Goal: Transaction & Acquisition: Purchase product/service

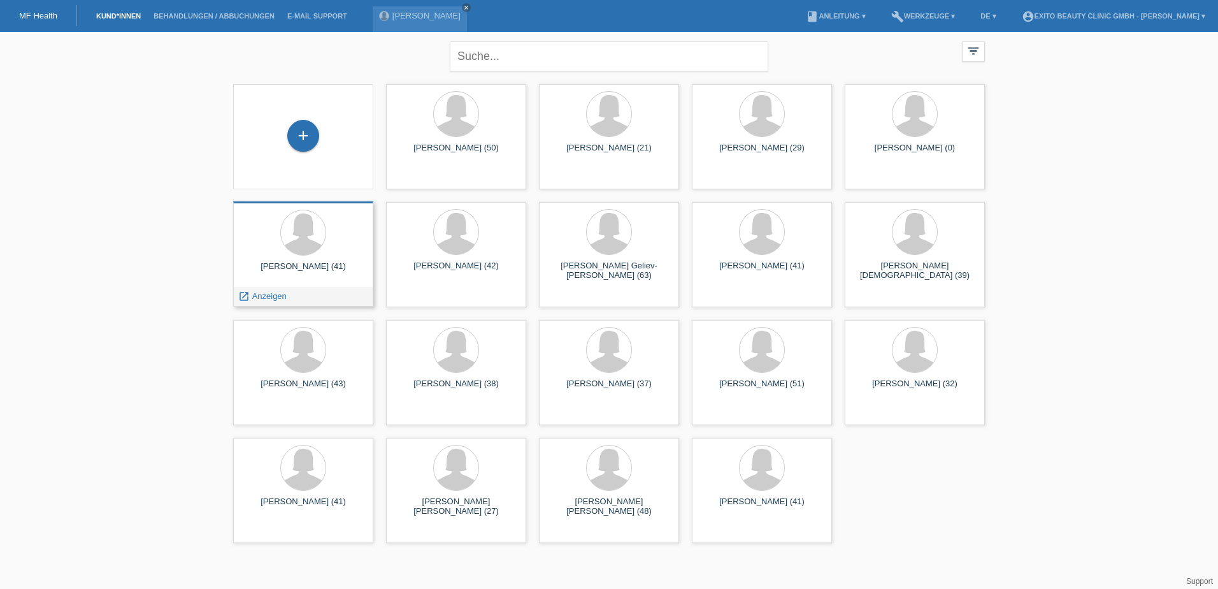
click at [318, 260] on div "Özlem Bulut (41) launch Anzeigen" at bounding box center [303, 253] width 140 height 105
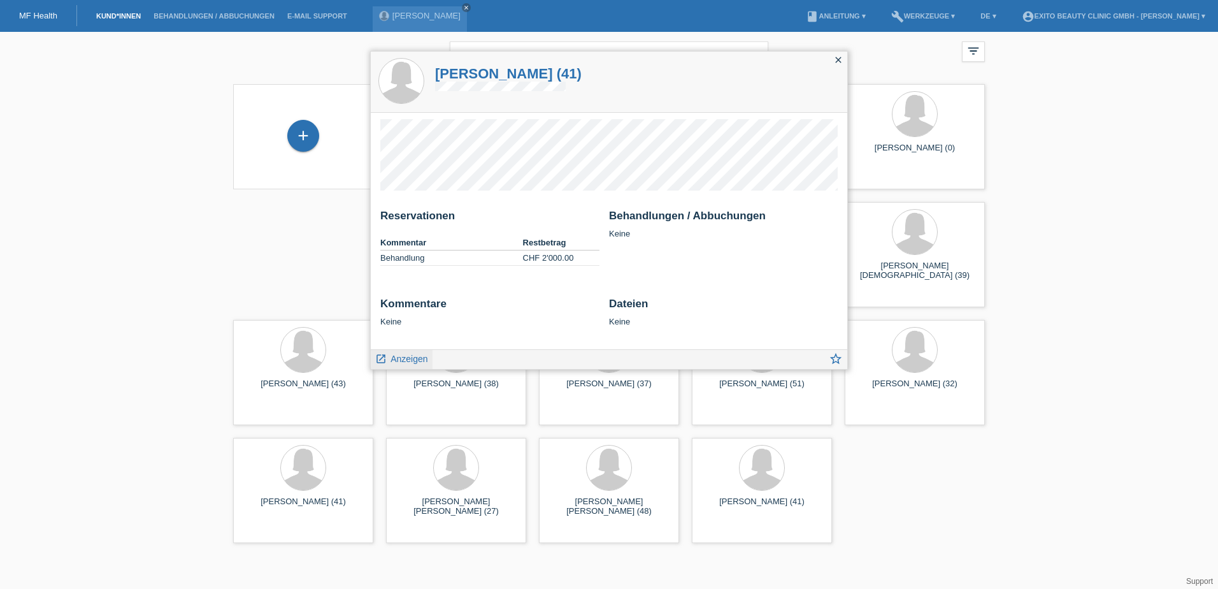
click at [407, 359] on span "Anzeigen" at bounding box center [409, 359] width 37 height 10
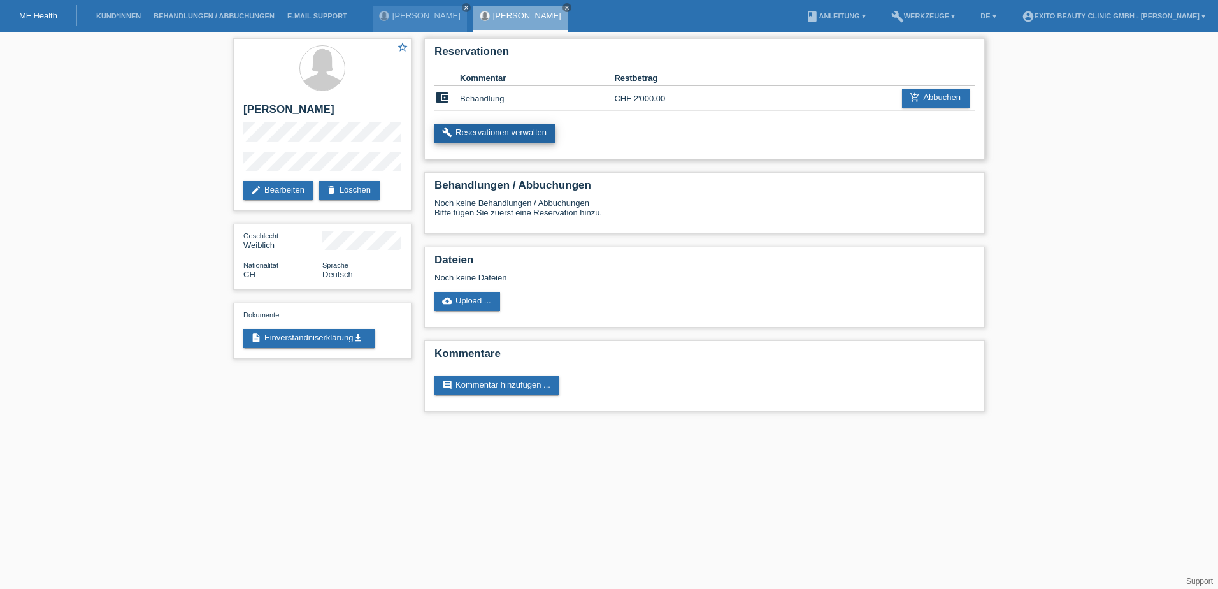
click at [533, 127] on link "build Reservationen verwalten" at bounding box center [495, 133] width 121 height 19
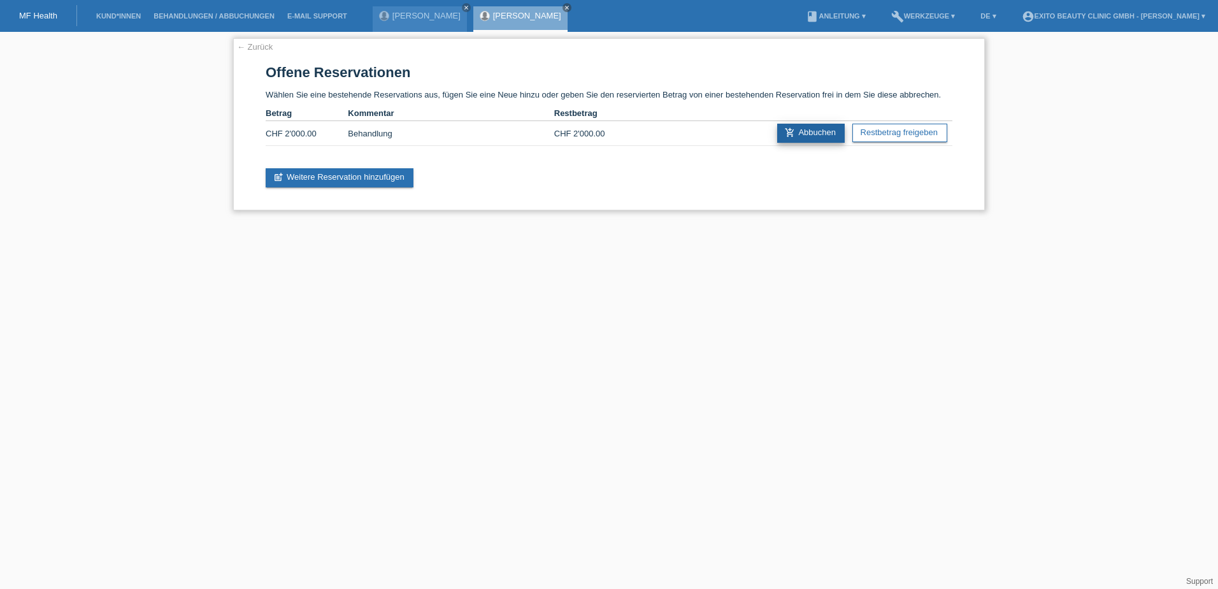
click at [809, 125] on link "add_shopping_cart Abbuchen" at bounding box center [811, 133] width 68 height 19
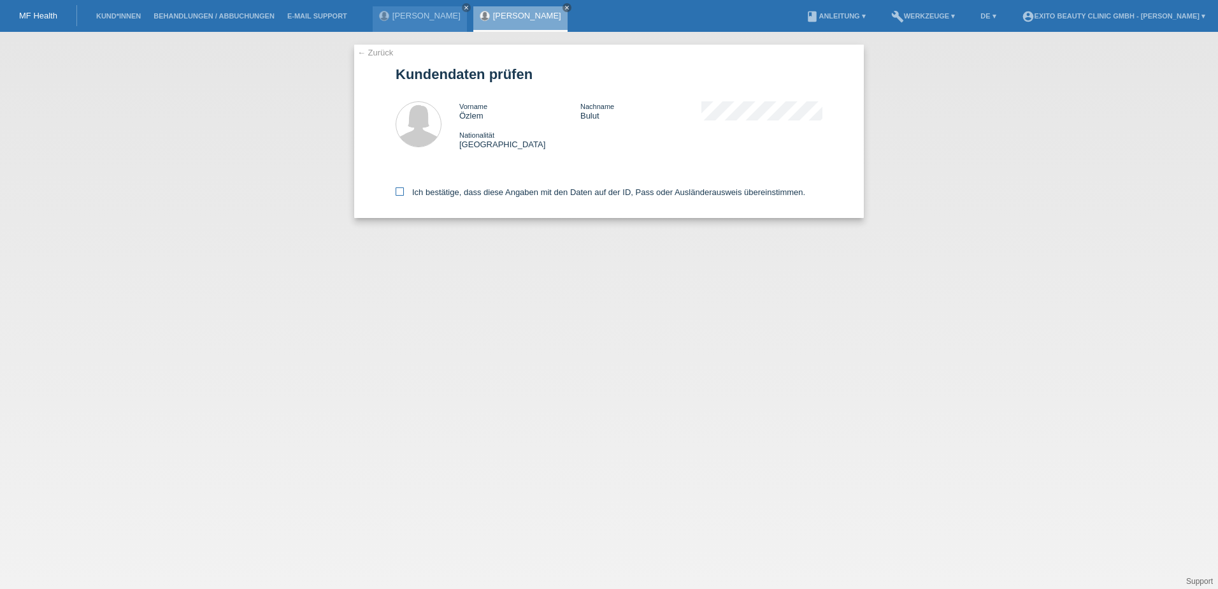
click at [403, 192] on icon at bounding box center [400, 191] width 8 height 8
click at [403, 192] on input "Ich bestätige, dass diese Angaben mit den Daten auf der ID, Pass oder Ausländer…" at bounding box center [400, 191] width 8 height 8
checkbox input "true"
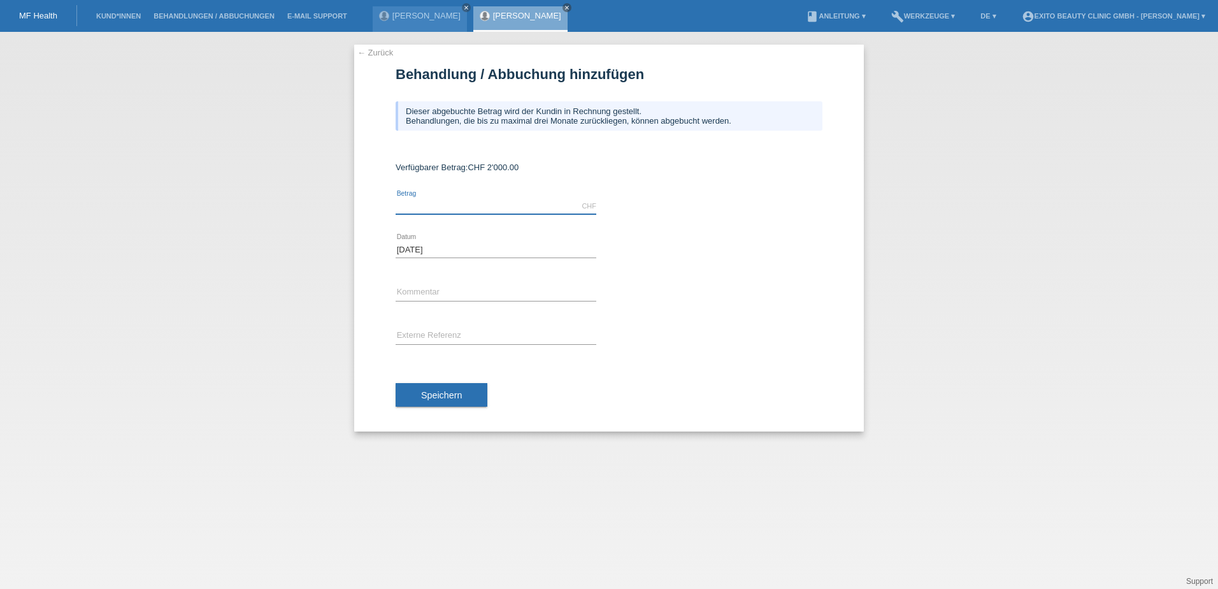
click at [452, 201] on input "text" at bounding box center [496, 206] width 201 height 16
type input "2205.00"
click at [438, 292] on input "text" at bounding box center [496, 293] width 201 height 16
type input "Behandlung"
click at [431, 394] on span "Speichern" at bounding box center [441, 395] width 41 height 10
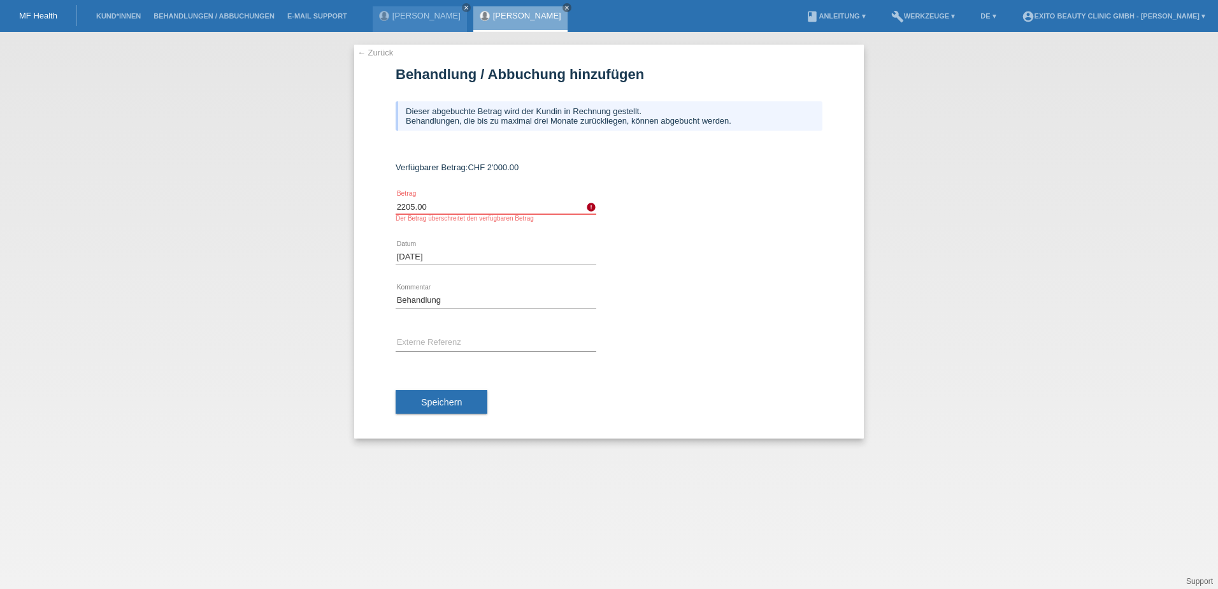
click at [441, 212] on input "2205.00" at bounding box center [496, 206] width 201 height 16
type input "2"
type input "2000.00"
click at [662, 371] on div "Speichern" at bounding box center [609, 402] width 427 height 74
click at [456, 396] on button "Speichern" at bounding box center [442, 402] width 92 height 24
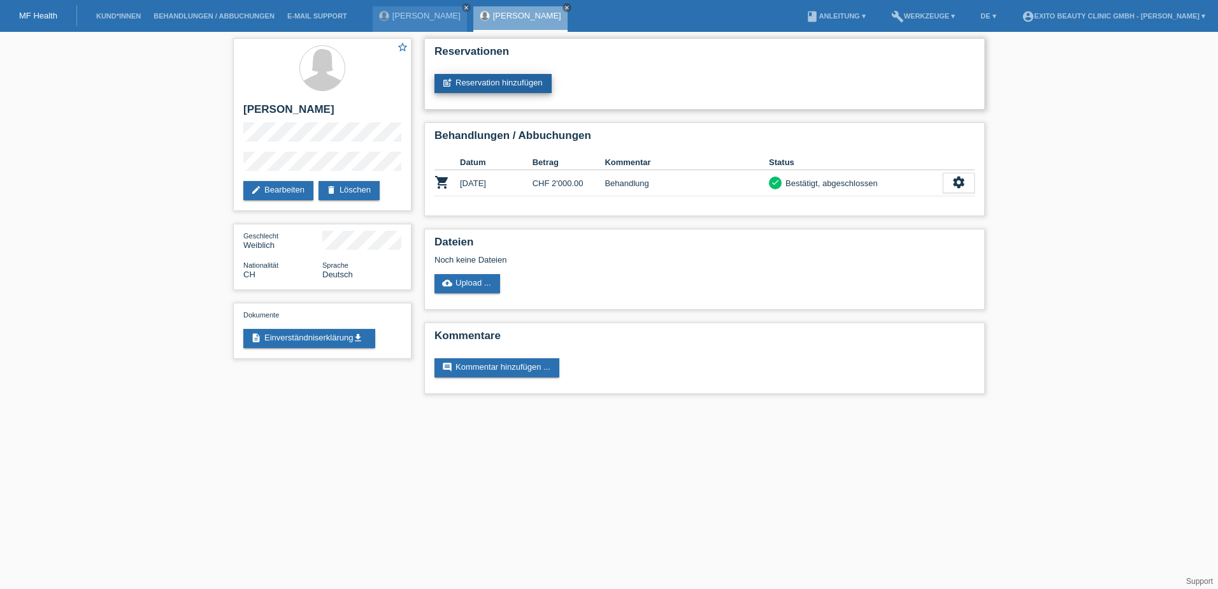
click at [500, 80] on link "post_add Reservation hinzufügen" at bounding box center [493, 83] width 117 height 19
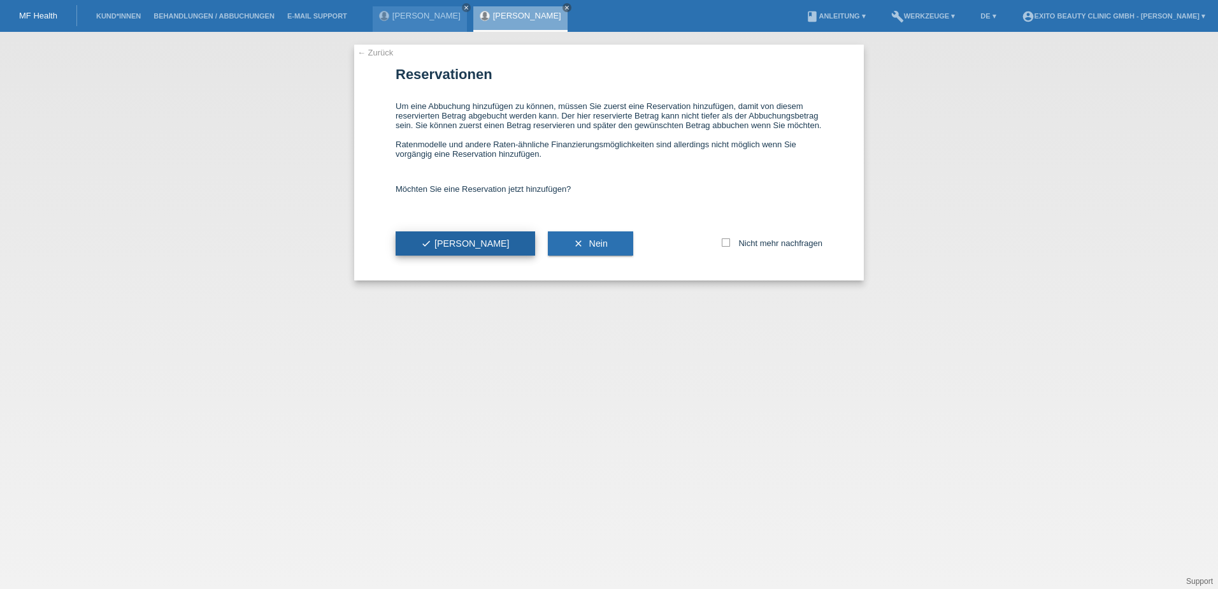
click at [440, 240] on span "check Ja" at bounding box center [465, 243] width 89 height 10
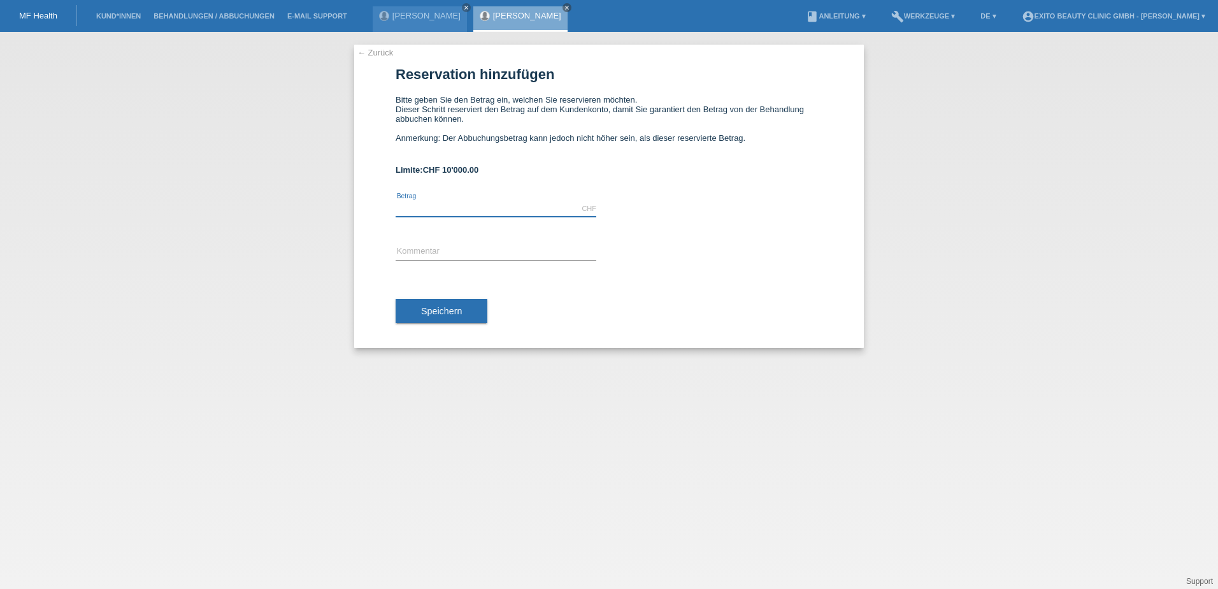
click at [454, 203] on input "text" at bounding box center [496, 209] width 201 height 16
type input "205.00"
click at [431, 256] on input "text" at bounding box center [496, 252] width 201 height 16
click at [419, 310] on button "Speichern" at bounding box center [442, 311] width 92 height 24
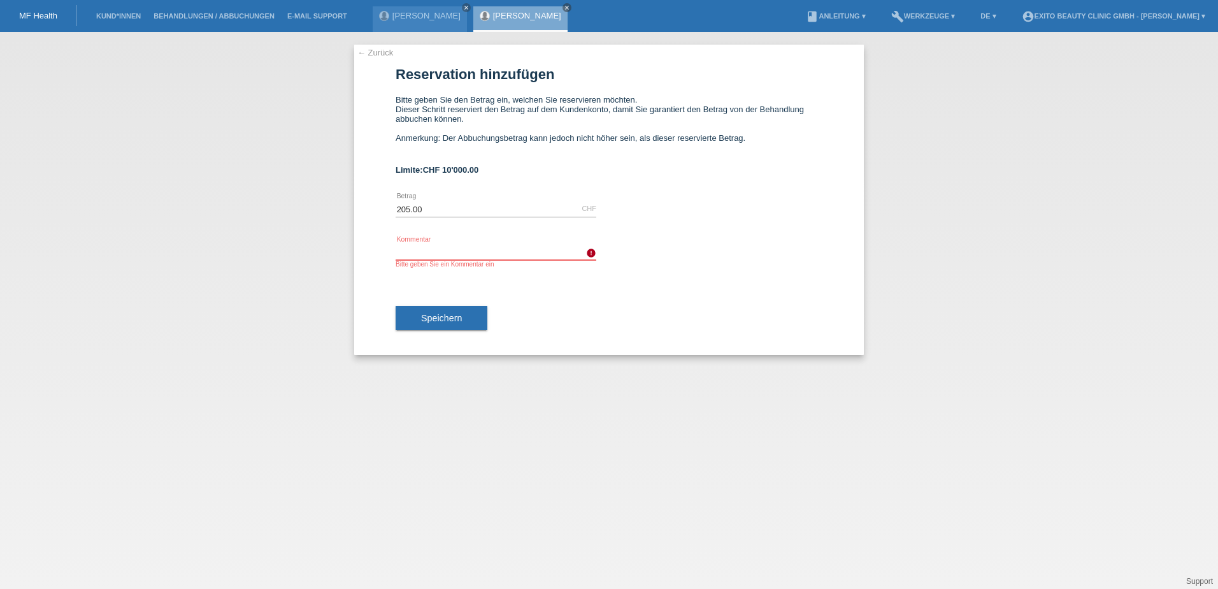
click at [445, 253] on input "text" at bounding box center [496, 252] width 201 height 16
type input "Behandlung"
click at [420, 317] on button "Speichern" at bounding box center [442, 318] width 92 height 24
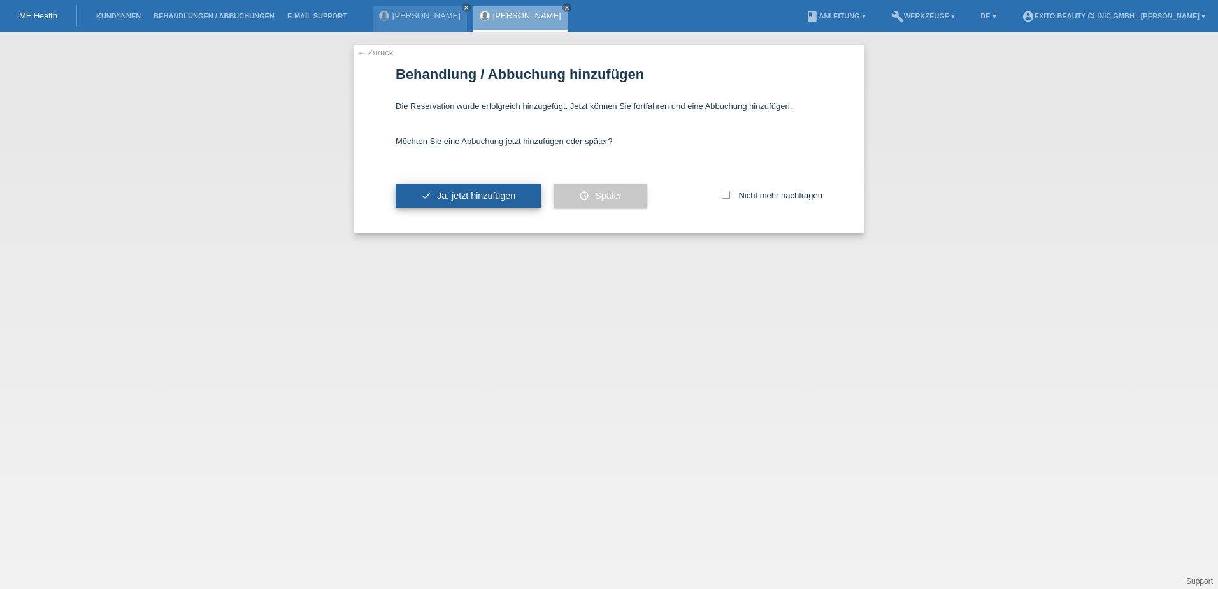
click at [452, 195] on span "Ja, jetzt hinzufügen" at bounding box center [476, 196] width 78 height 10
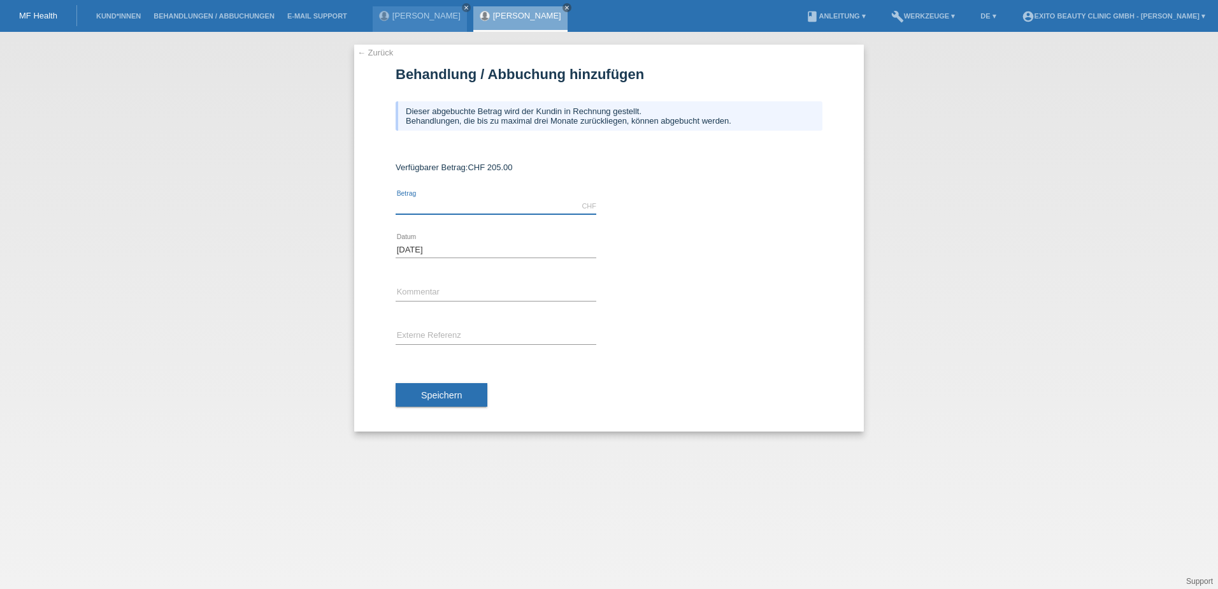
click at [419, 206] on input "text" at bounding box center [496, 206] width 201 height 16
type input "205.00"
click at [417, 289] on input "text" at bounding box center [496, 293] width 201 height 16
type input "Behandlung"
click at [424, 394] on span "Speichern" at bounding box center [441, 395] width 41 height 10
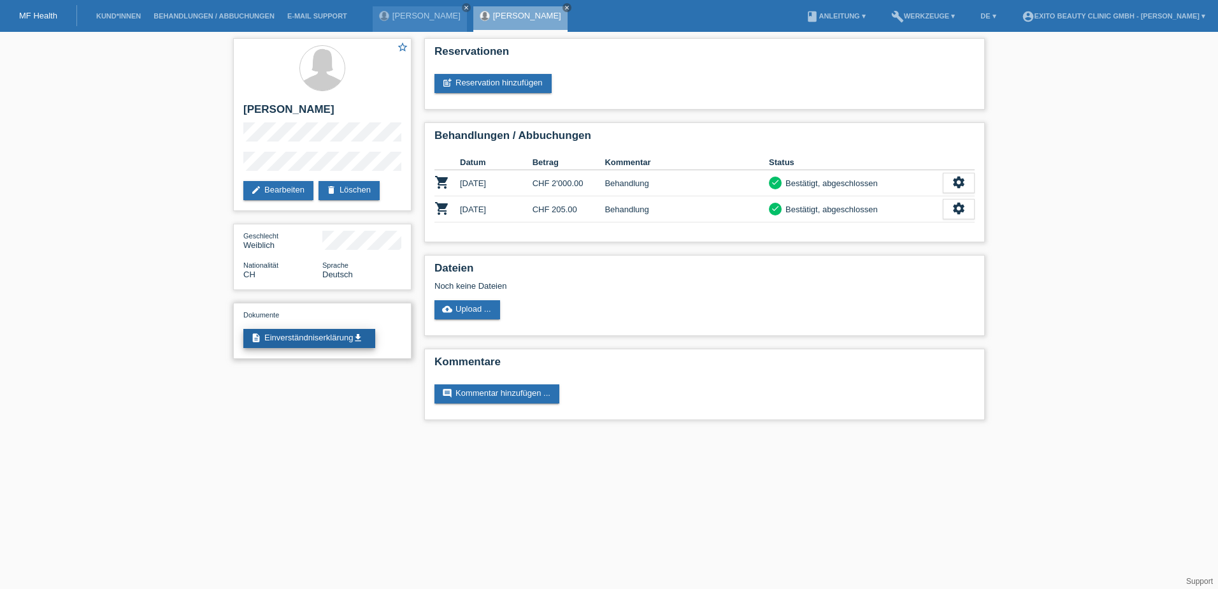
click at [308, 335] on link "description Einverständniserklärung get_app" at bounding box center [309, 338] width 132 height 19
click at [479, 313] on link "cloud_upload Upload ..." at bounding box center [468, 309] width 66 height 19
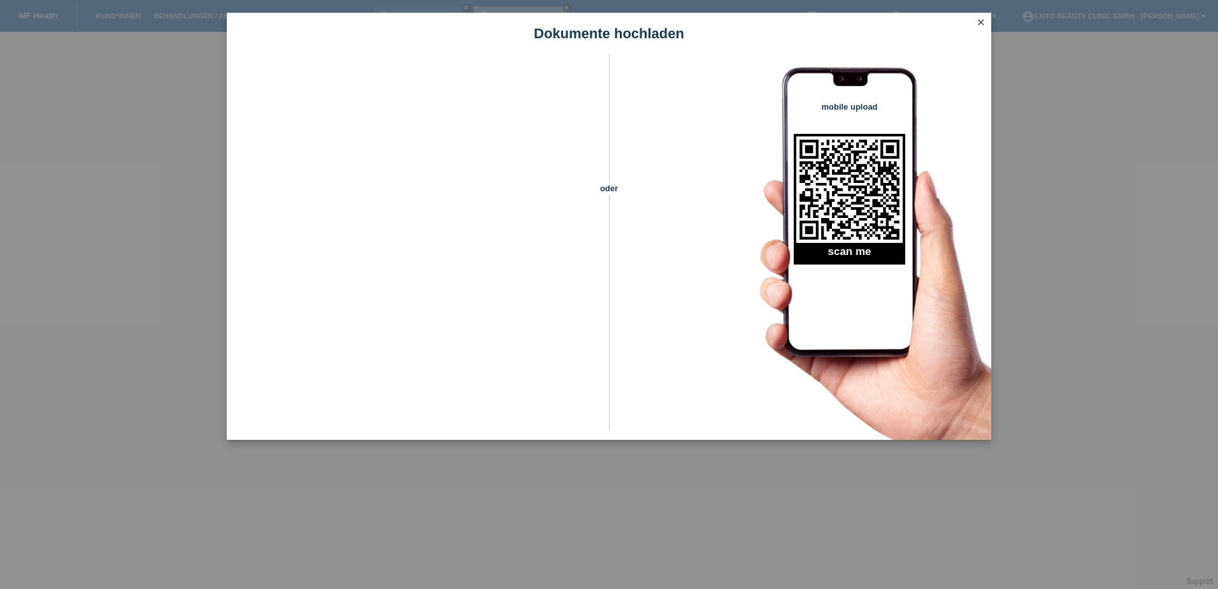
click at [983, 20] on icon "close" at bounding box center [981, 22] width 10 height 10
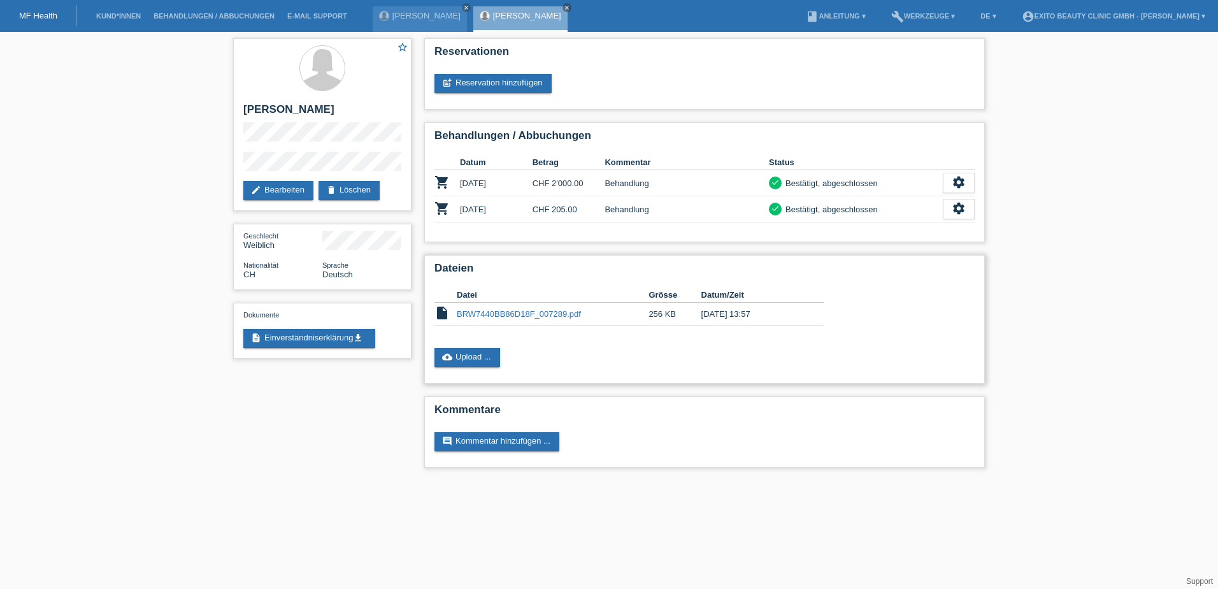
click at [558, 312] on link "BRW7440BB86D18F_007289.pdf" at bounding box center [519, 314] width 124 height 10
